Goal: Transaction & Acquisition: Purchase product/service

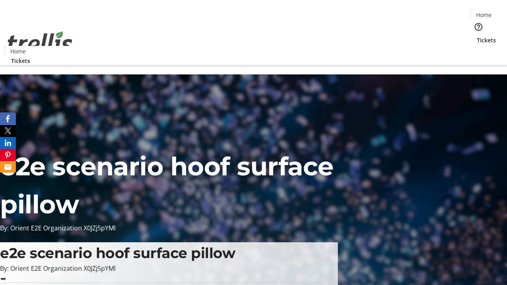
click at [476, 36] on span "Tickets" at bounding box center [485, 40] width 19 height 8
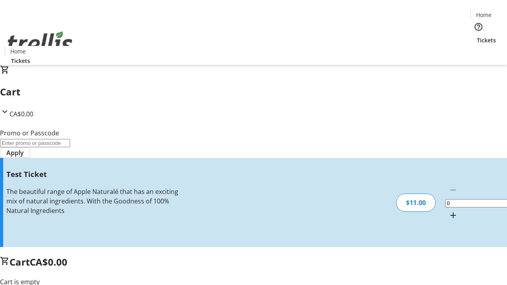
click at [448, 211] on mat-icon "Increment by one" at bounding box center [452, 215] width 9 height 9
type input "1"
type input "UNLOCK"
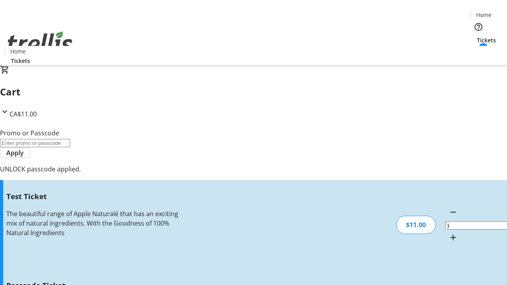
type input "5"
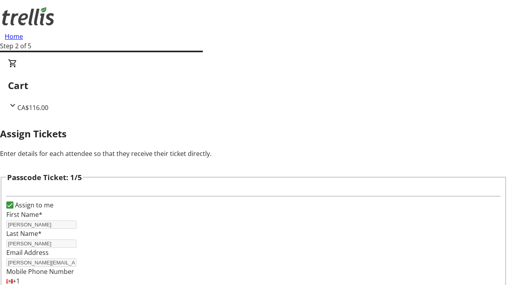
type input "[PERSON_NAME]"
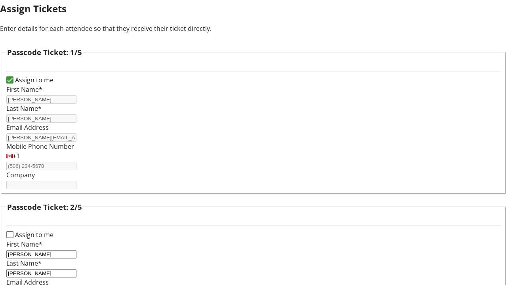
type input "[PERSON_NAME]"
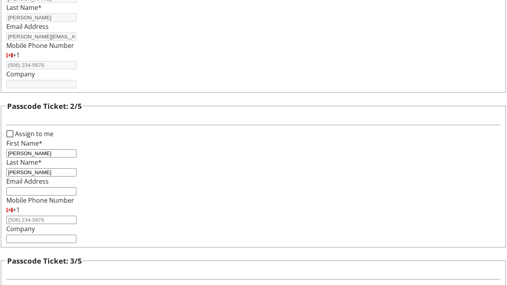
type input "[PERSON_NAME]"
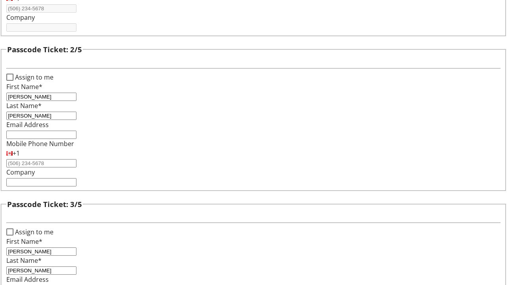
type input "[PERSON_NAME]"
type input "[PERSON_NAME]-Hand"
checkbox input "true"
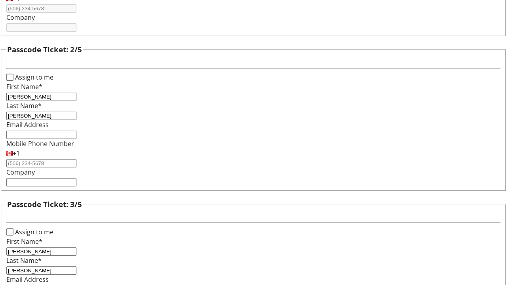
scroll to position [770, 0]
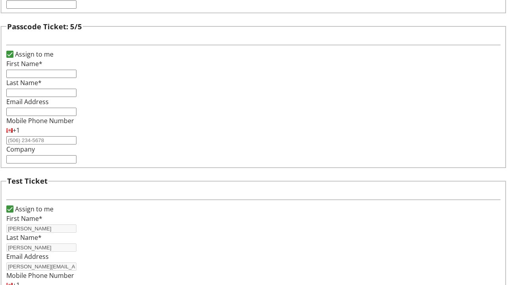
type input "[PERSON_NAME]"
type input "[PERSON_NAME][EMAIL_ADDRESS][DOMAIN_NAME]"
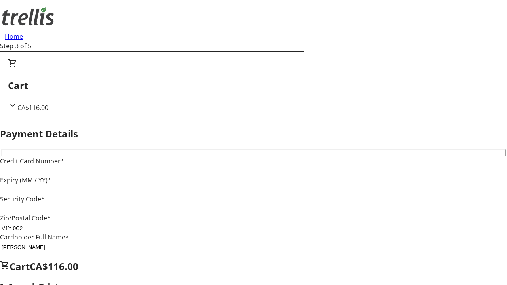
type input "V1Y 0C2"
